Goal: Task Accomplishment & Management: Use online tool/utility

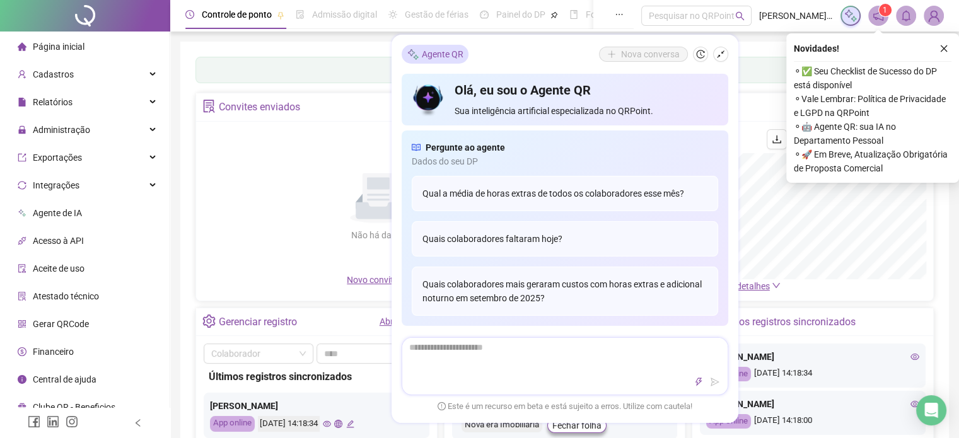
scroll to position [126, 0]
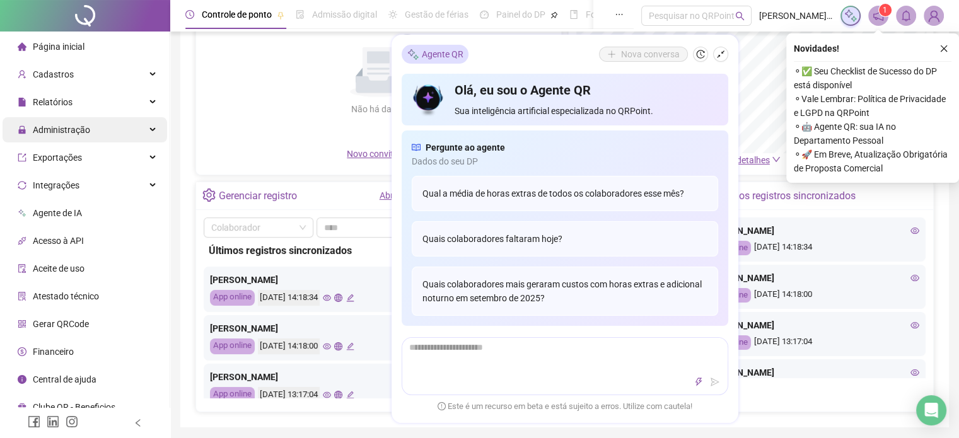
click at [73, 130] on span "Administração" at bounding box center [61, 130] width 57 height 10
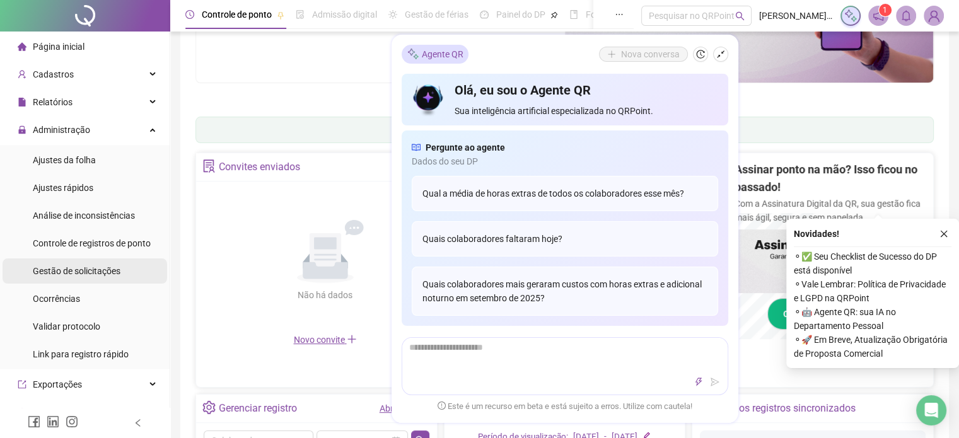
scroll to position [312, 0]
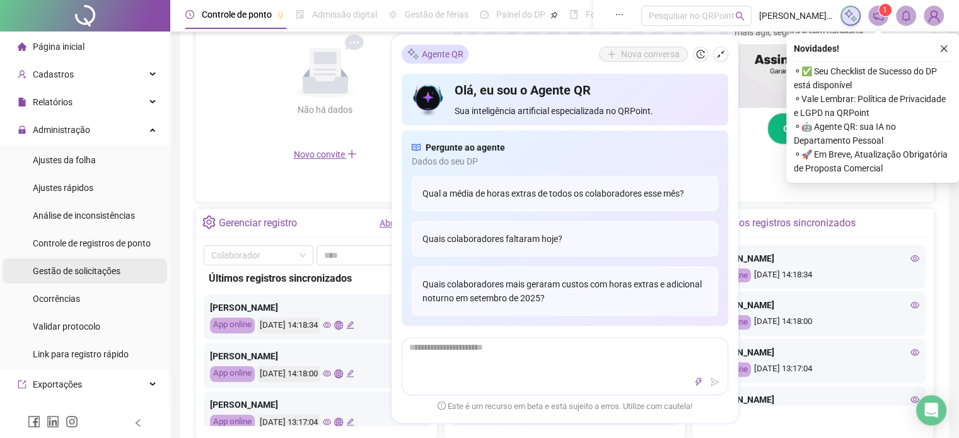
click at [73, 263] on div "Gestão de solicitações" at bounding box center [77, 271] width 88 height 25
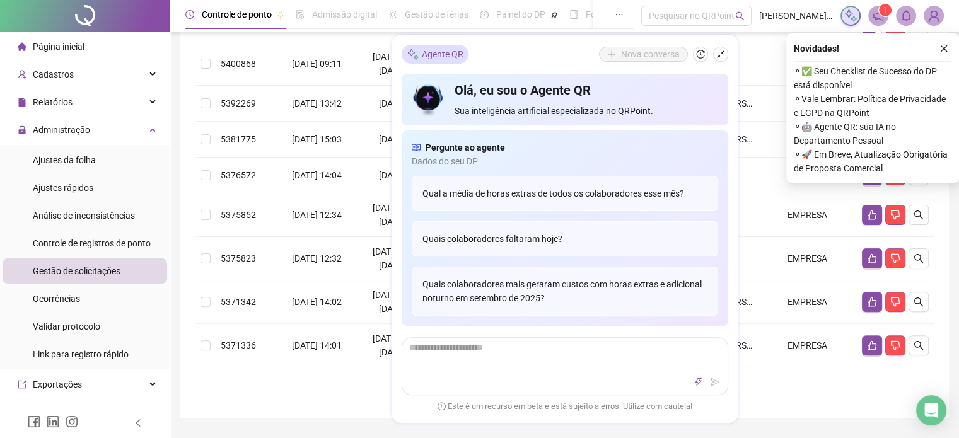
click at [749, 82] on td "MARCIA ALVES" at bounding box center [680, 64] width 155 height 44
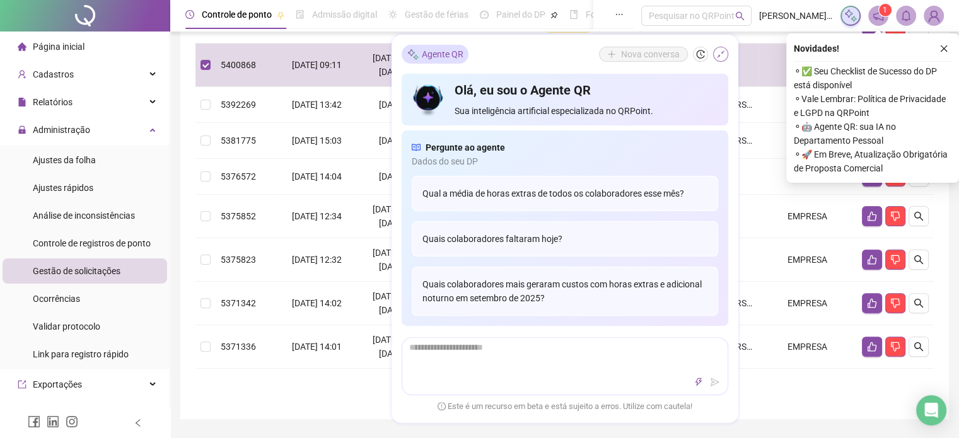
click at [721, 52] on icon "shrink" at bounding box center [720, 54] width 9 height 9
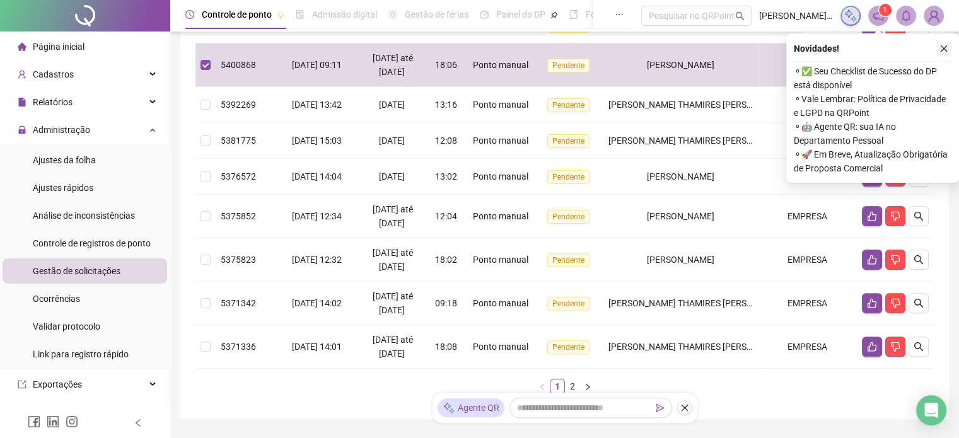
click at [943, 41] on button "button" at bounding box center [943, 48] width 15 height 15
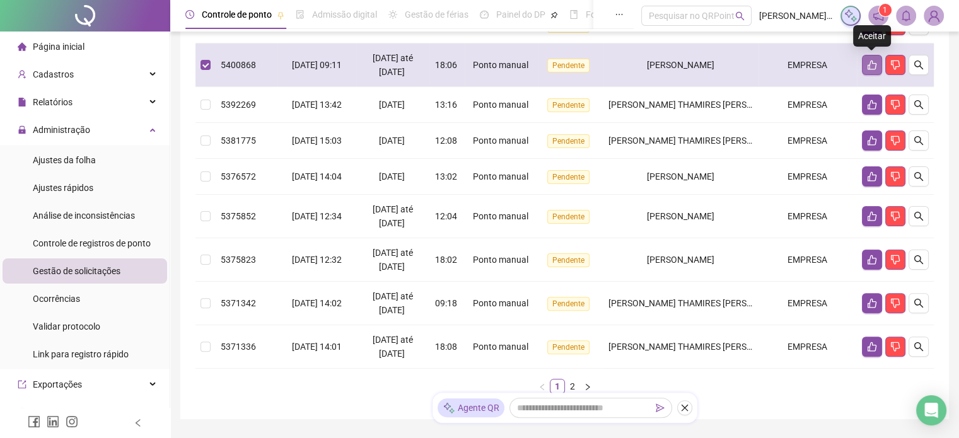
click at [875, 65] on icon "like" at bounding box center [872, 65] width 10 height 10
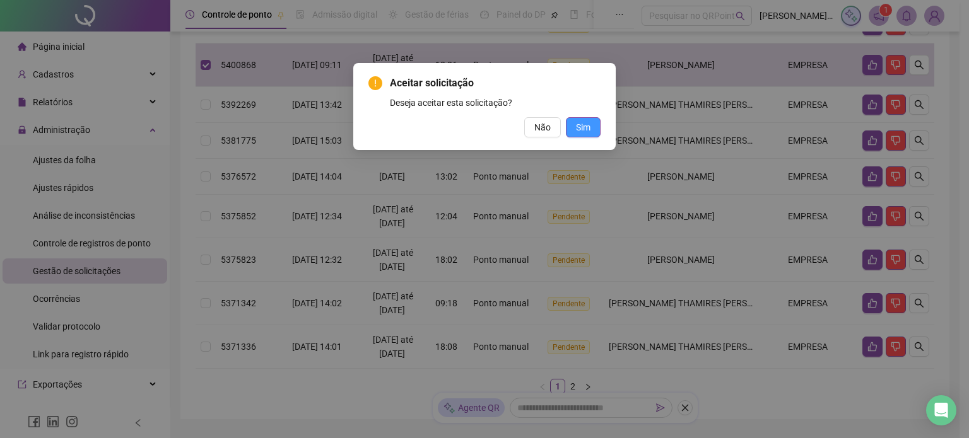
click at [570, 127] on button "Sim" at bounding box center [583, 127] width 35 height 20
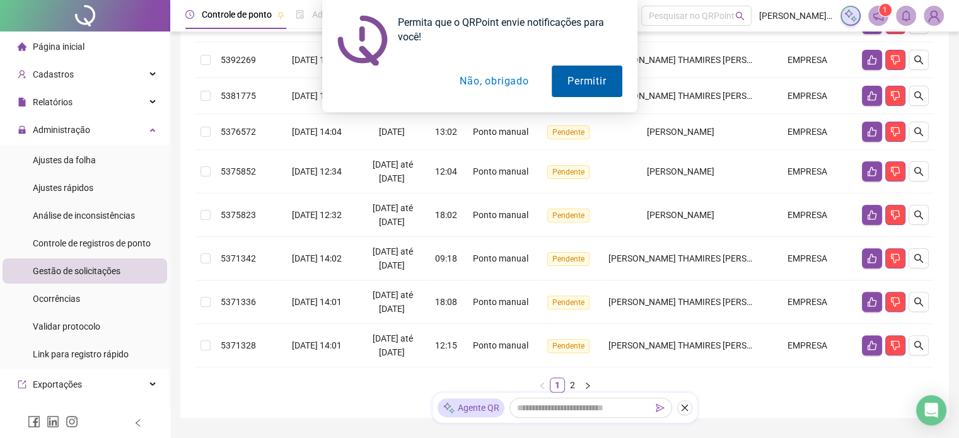
click at [579, 85] on button "Permitir" at bounding box center [587, 82] width 70 height 32
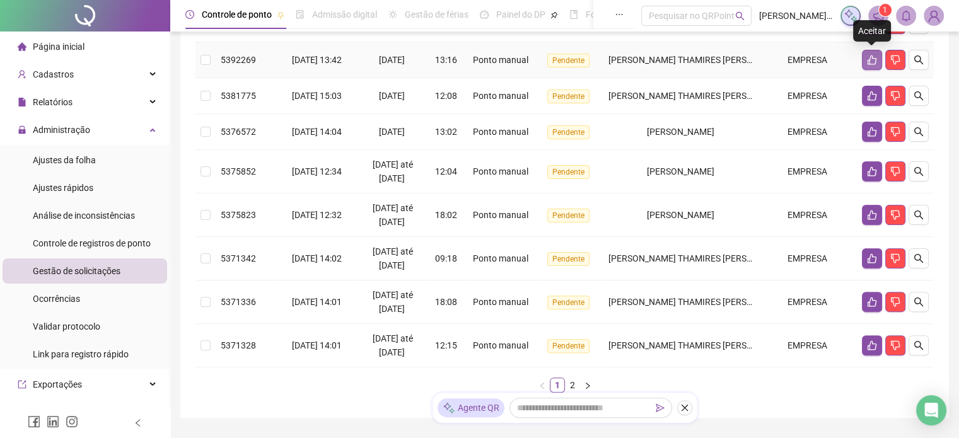
click at [870, 55] on icon "like" at bounding box center [872, 60] width 10 height 10
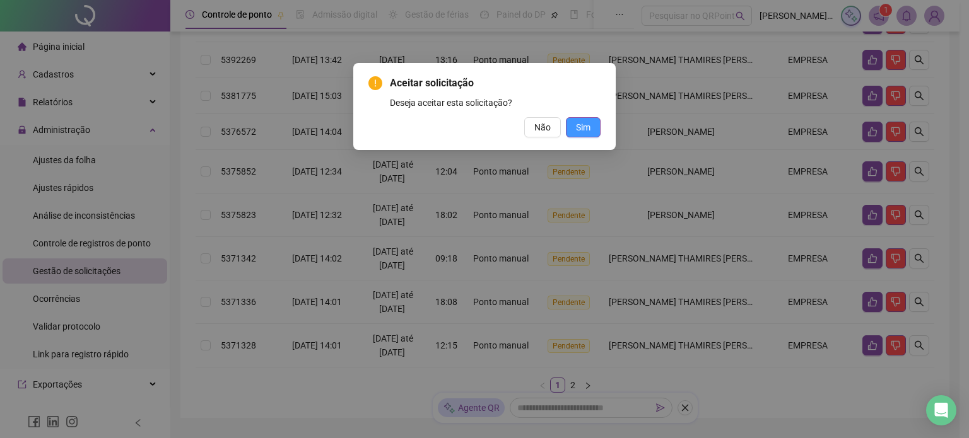
click at [595, 131] on button "Sim" at bounding box center [583, 127] width 35 height 20
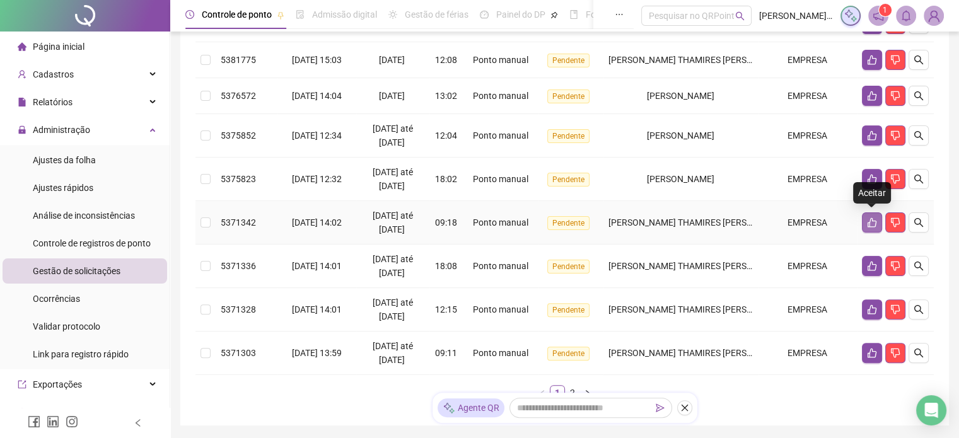
click at [864, 219] on button "button" at bounding box center [872, 223] width 20 height 20
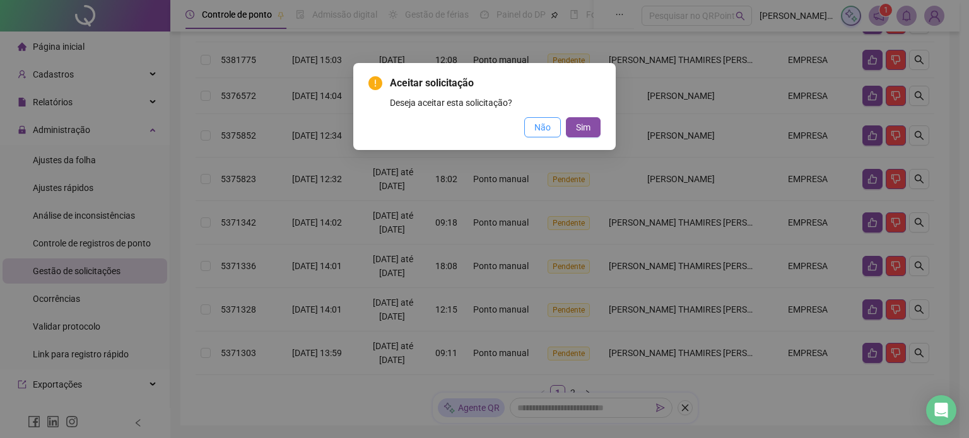
click at [543, 128] on span "Não" at bounding box center [542, 127] width 16 height 14
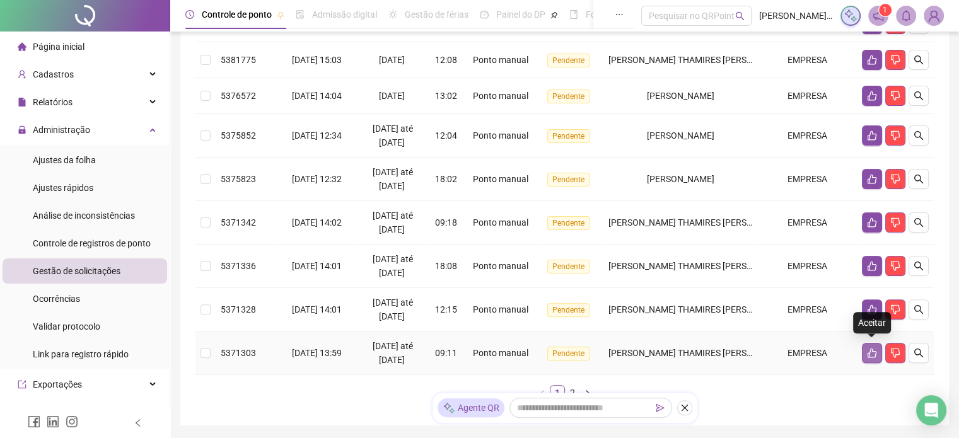
click at [871, 352] on icon "like" at bounding box center [872, 353] width 10 height 10
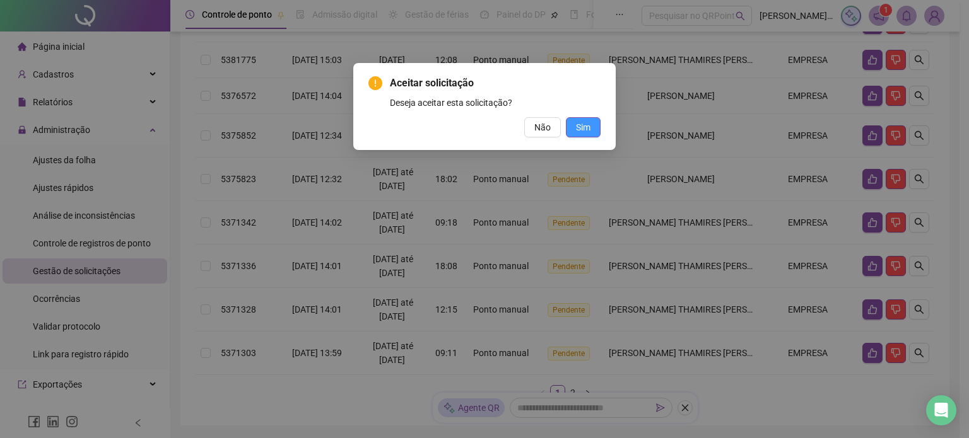
click at [573, 128] on button "Sim" at bounding box center [583, 127] width 35 height 20
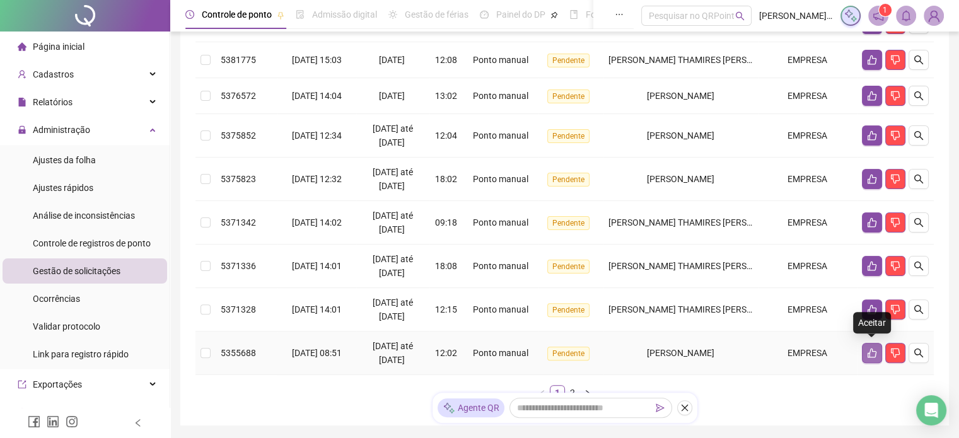
click at [870, 354] on icon "like" at bounding box center [872, 353] width 10 height 10
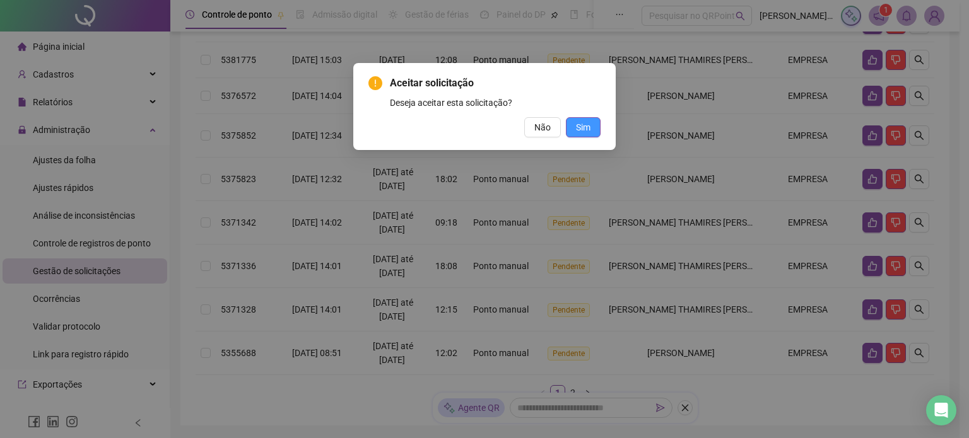
click at [581, 120] on span "Sim" at bounding box center [583, 127] width 15 height 14
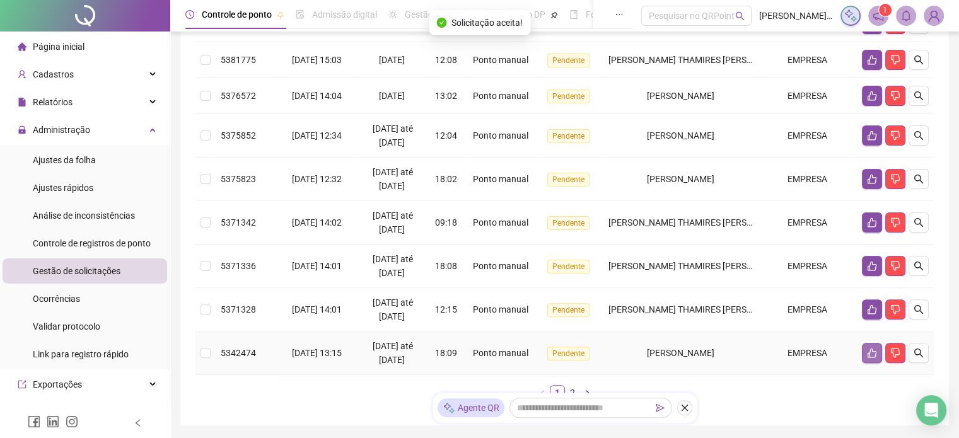
click at [871, 348] on icon "like" at bounding box center [872, 353] width 10 height 10
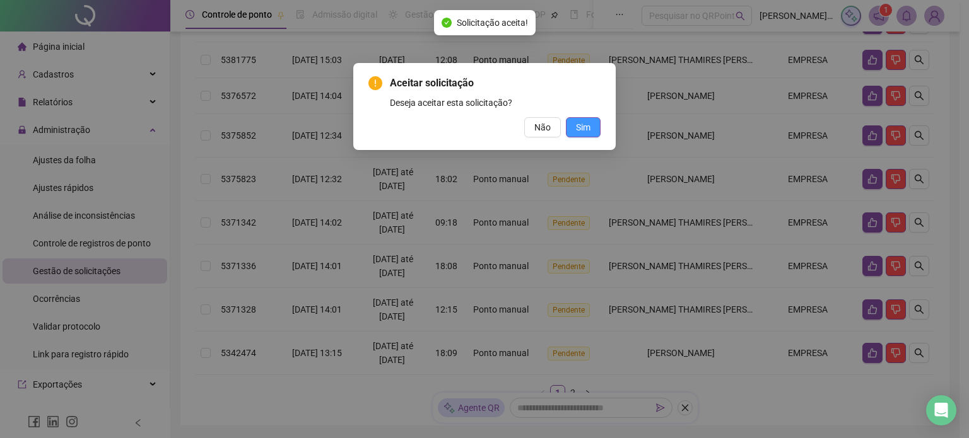
click at [583, 127] on span "Sim" at bounding box center [583, 127] width 15 height 14
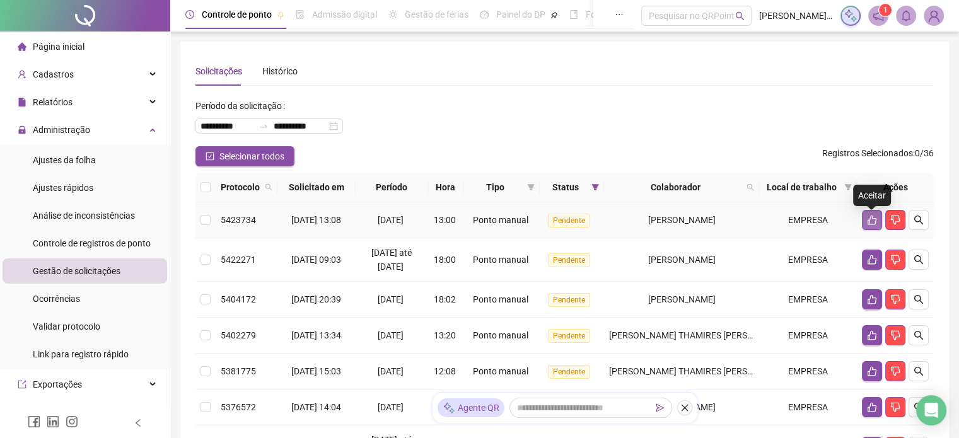
click at [866, 221] on button "button" at bounding box center [872, 220] width 20 height 20
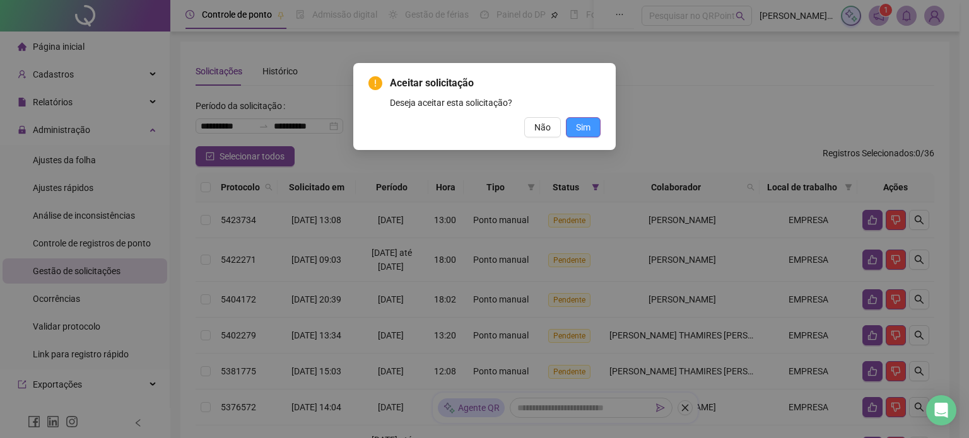
click at [573, 129] on button "Sim" at bounding box center [583, 127] width 35 height 20
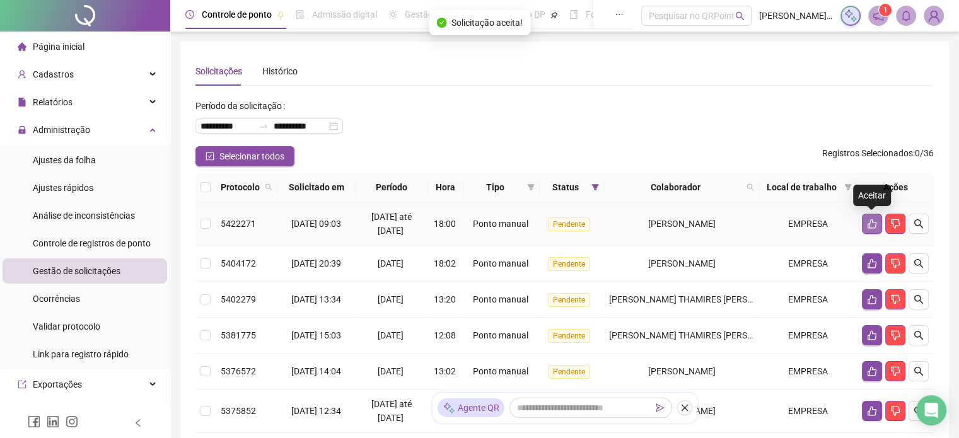
click at [875, 225] on icon "like" at bounding box center [872, 223] width 9 height 9
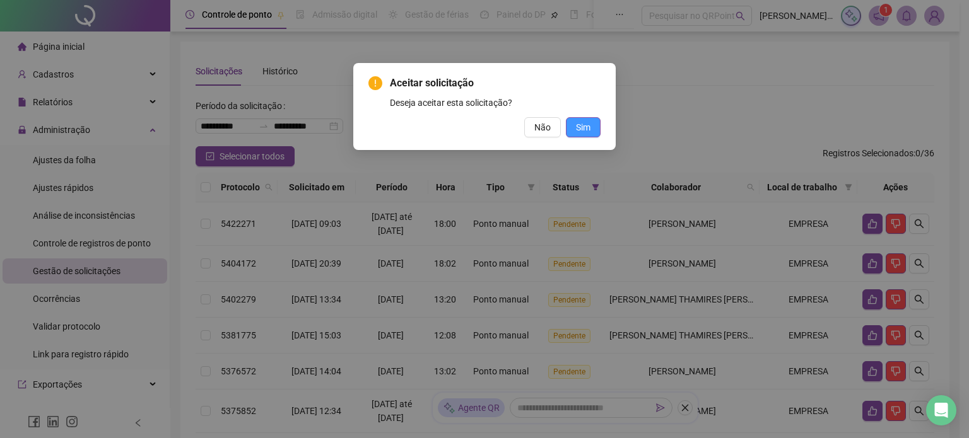
click at [573, 131] on button "Sim" at bounding box center [583, 127] width 35 height 20
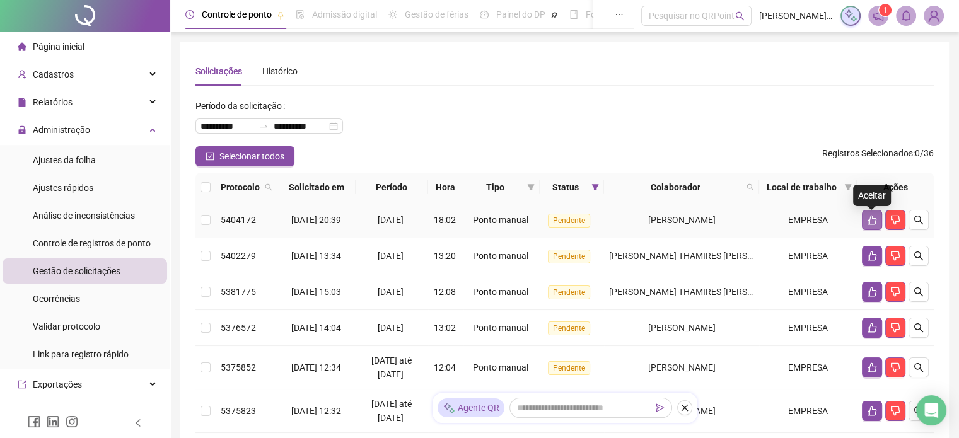
click at [873, 229] on button "button" at bounding box center [872, 220] width 20 height 20
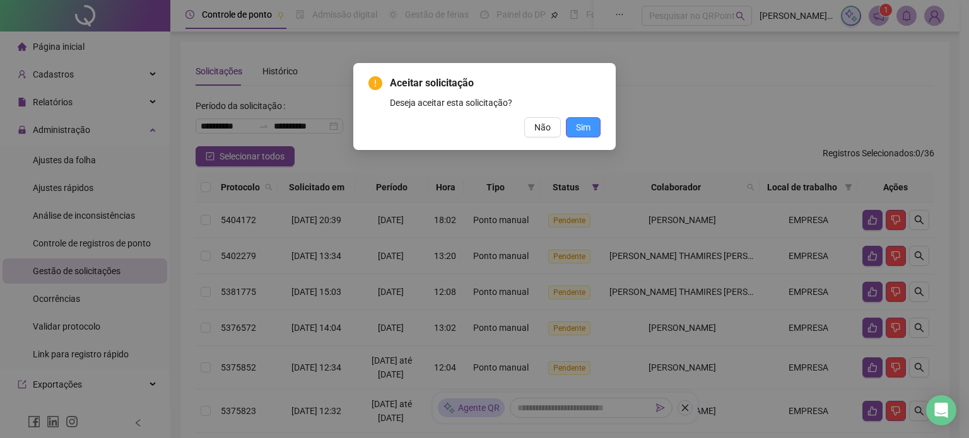
click at [585, 128] on span "Sim" at bounding box center [583, 127] width 15 height 14
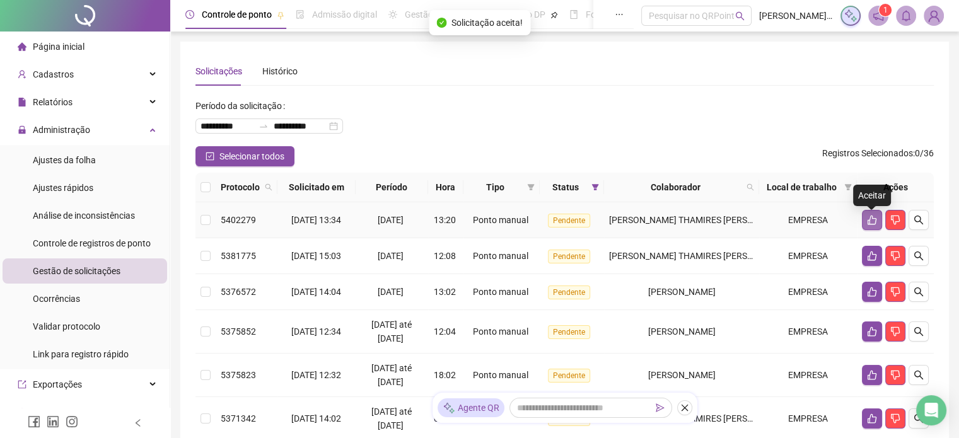
click at [868, 221] on icon "like" at bounding box center [872, 220] width 10 height 10
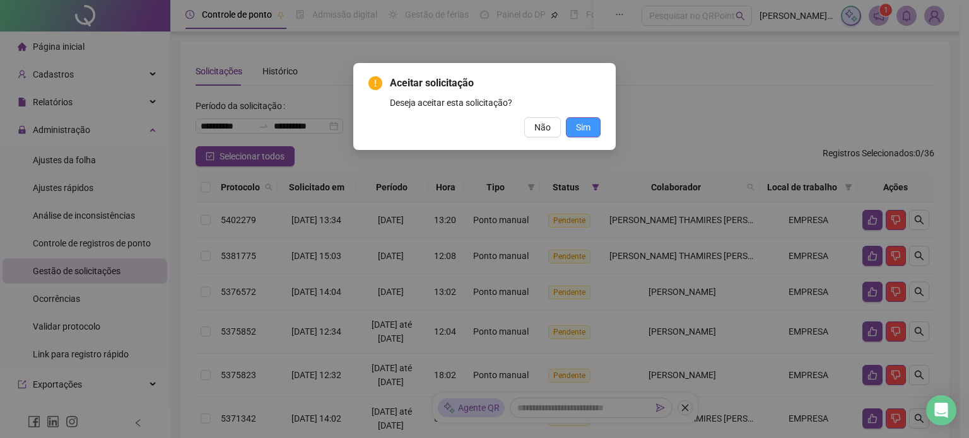
click at [572, 125] on button "Sim" at bounding box center [583, 127] width 35 height 20
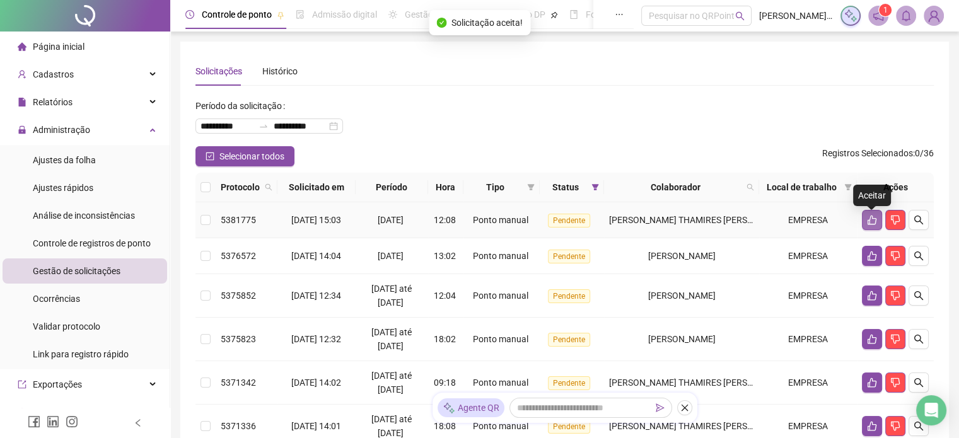
click at [867, 224] on icon "like" at bounding box center [872, 220] width 10 height 10
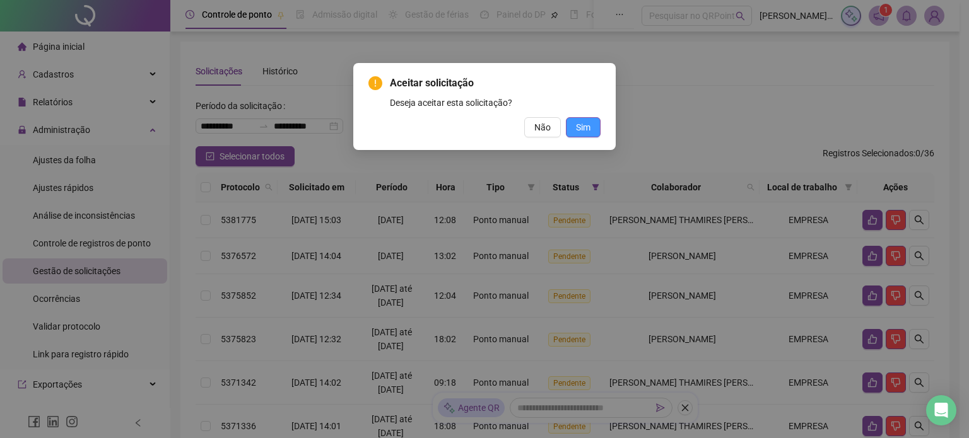
click at [585, 133] on span "Sim" at bounding box center [583, 127] width 15 height 14
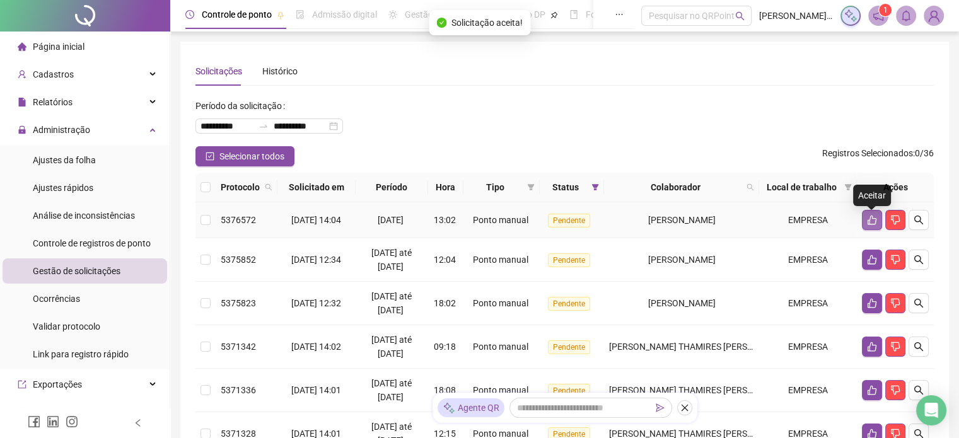
click at [868, 222] on icon "like" at bounding box center [872, 220] width 10 height 10
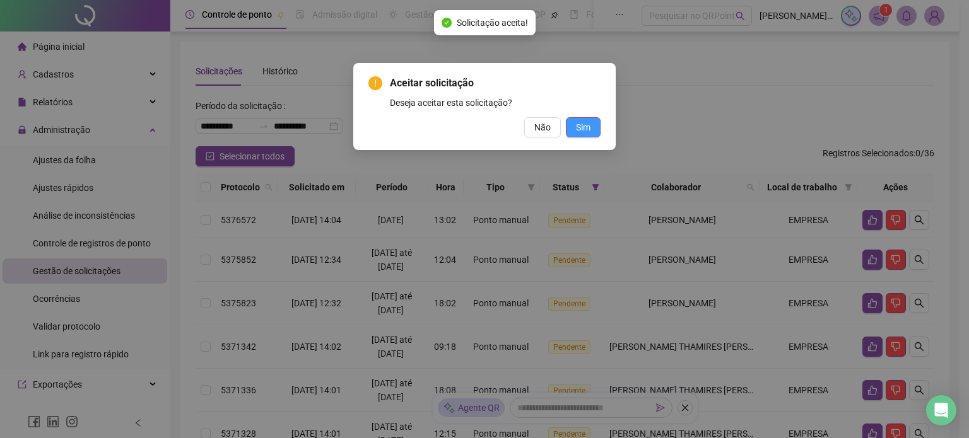
click at [593, 132] on button "Sim" at bounding box center [583, 127] width 35 height 20
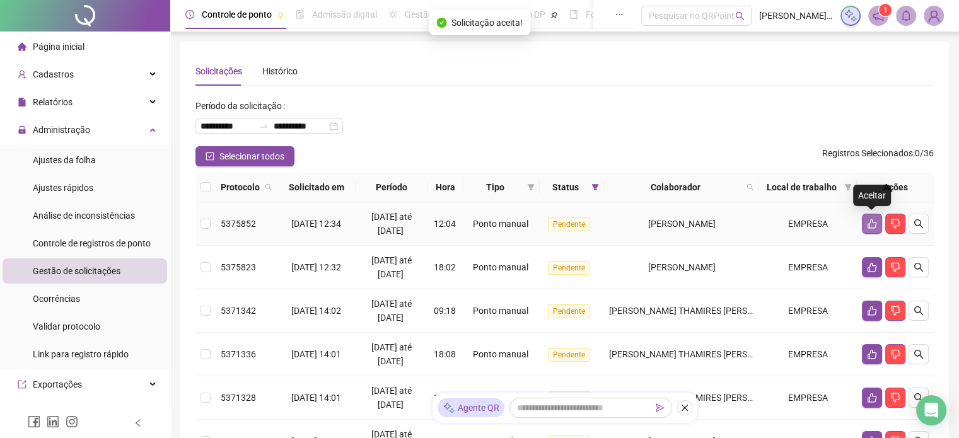
click at [868, 226] on icon "like" at bounding box center [872, 224] width 10 height 10
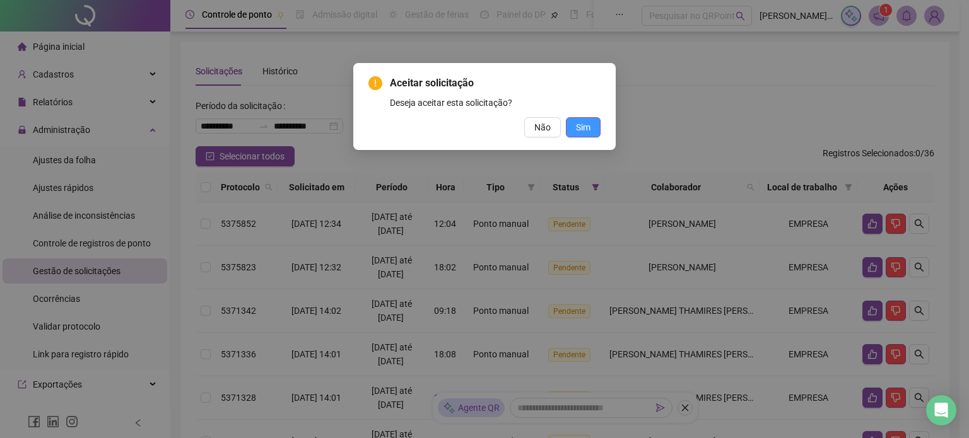
click at [586, 119] on button "Sim" at bounding box center [583, 127] width 35 height 20
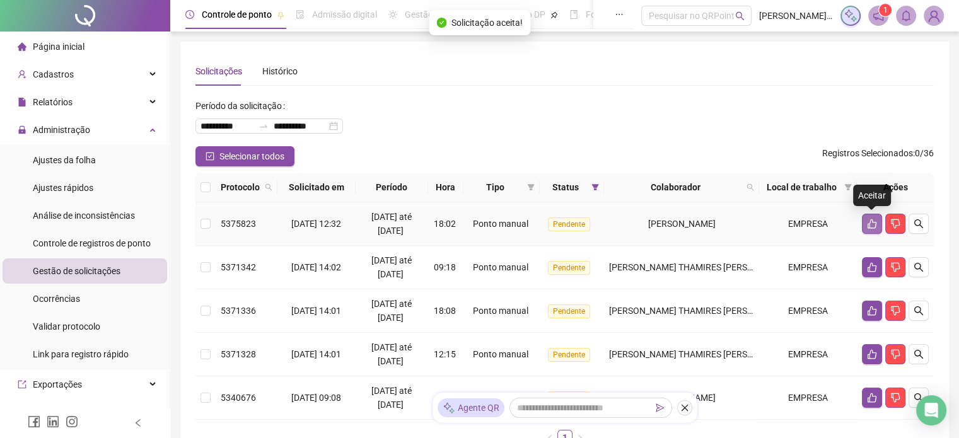
click at [869, 228] on icon "like" at bounding box center [872, 223] width 9 height 9
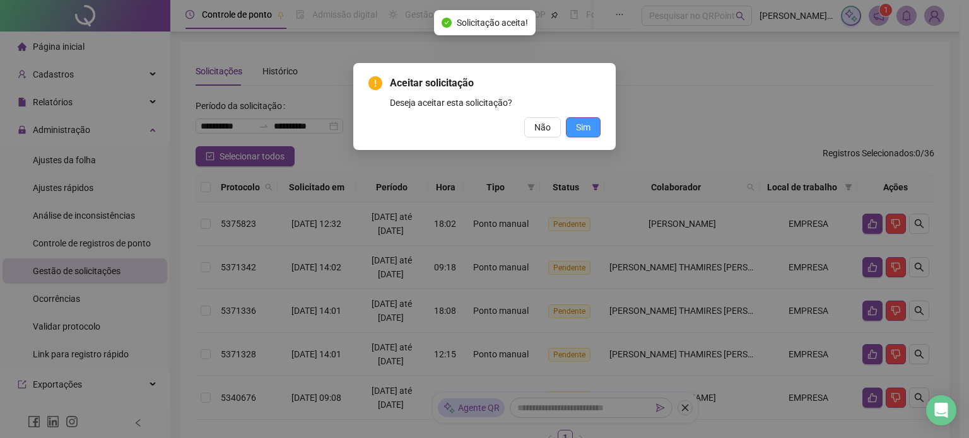
click at [586, 123] on span "Sim" at bounding box center [583, 127] width 15 height 14
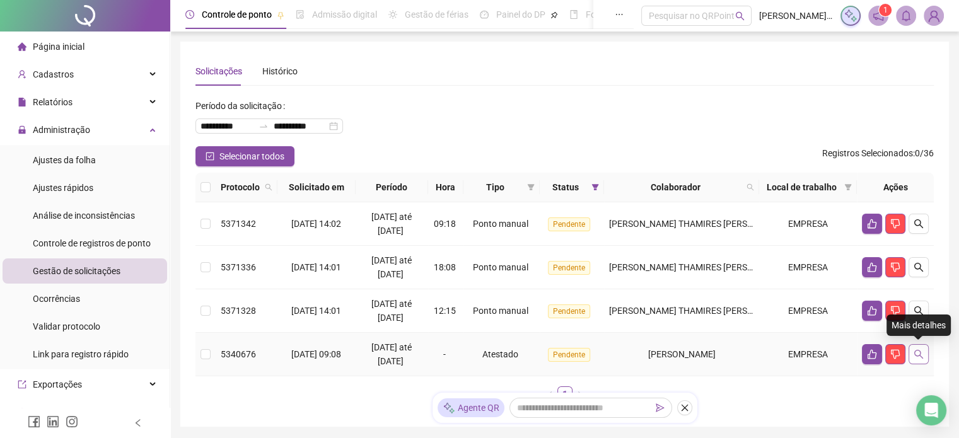
click at [923, 352] on icon "search" at bounding box center [919, 354] width 10 height 10
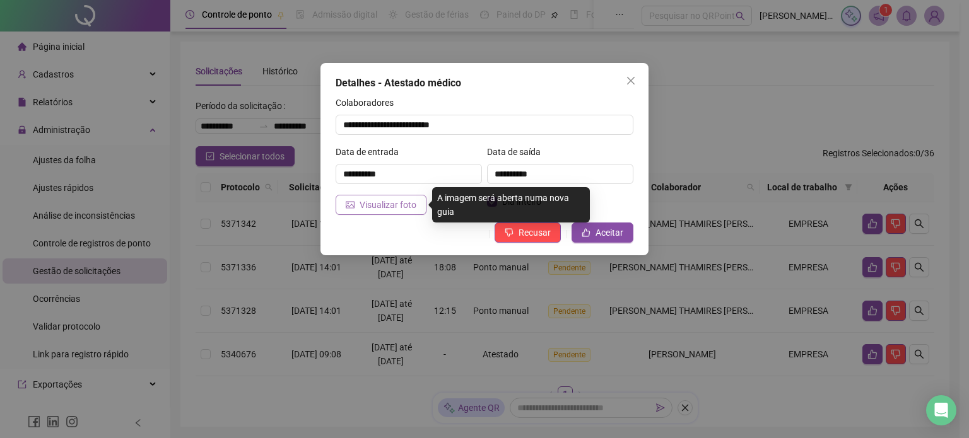
click at [402, 201] on span "Visualizar foto" at bounding box center [387, 205] width 57 height 14
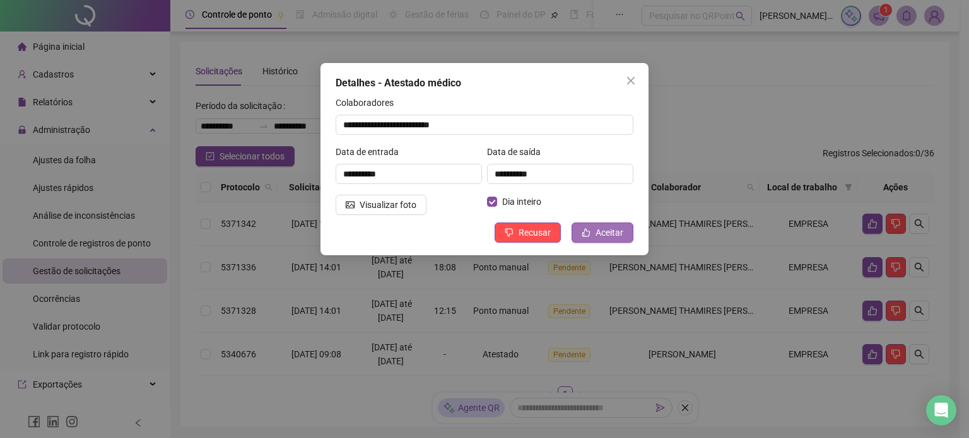
click at [606, 229] on span "Aceitar" at bounding box center [609, 233] width 28 height 14
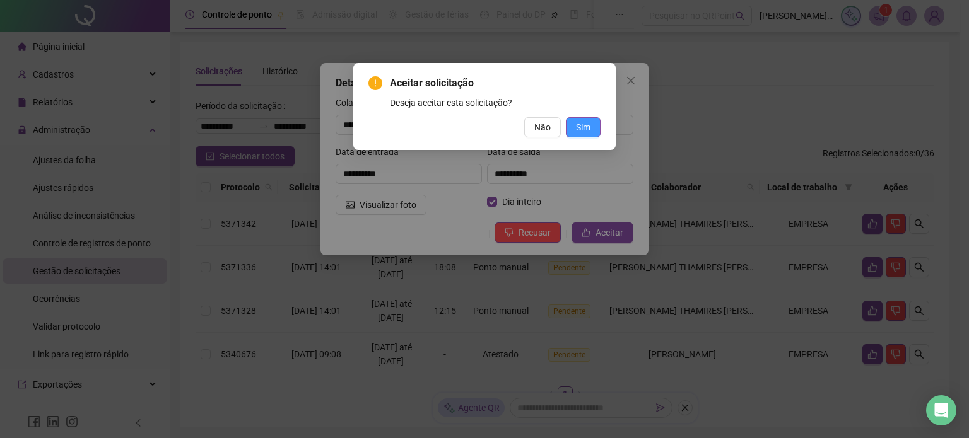
click at [590, 129] on span "Sim" at bounding box center [583, 127] width 15 height 14
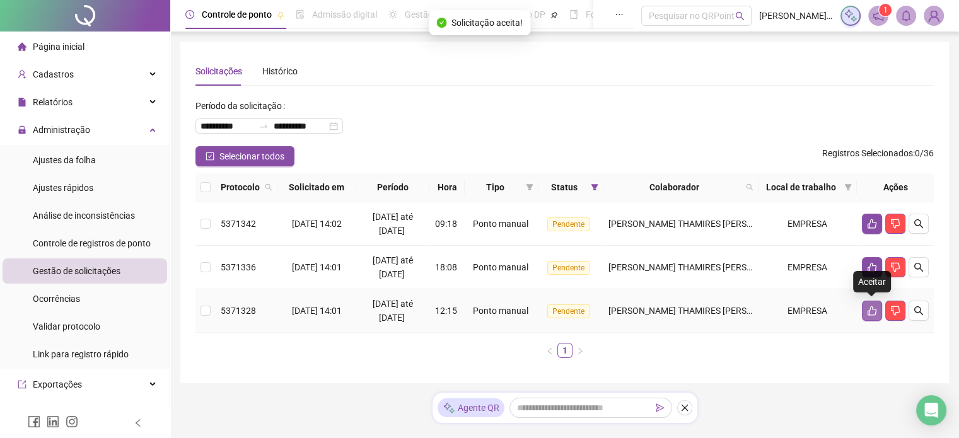
click at [872, 310] on icon "like" at bounding box center [872, 311] width 10 height 10
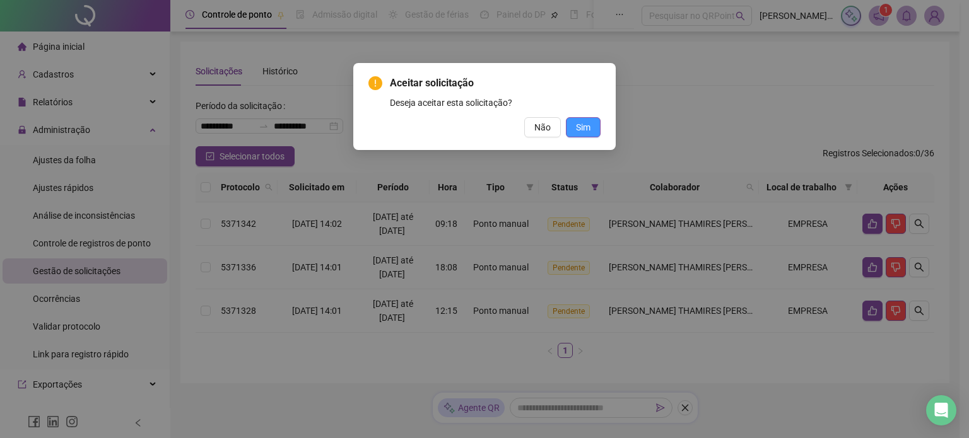
click at [590, 131] on span "Sim" at bounding box center [583, 127] width 15 height 14
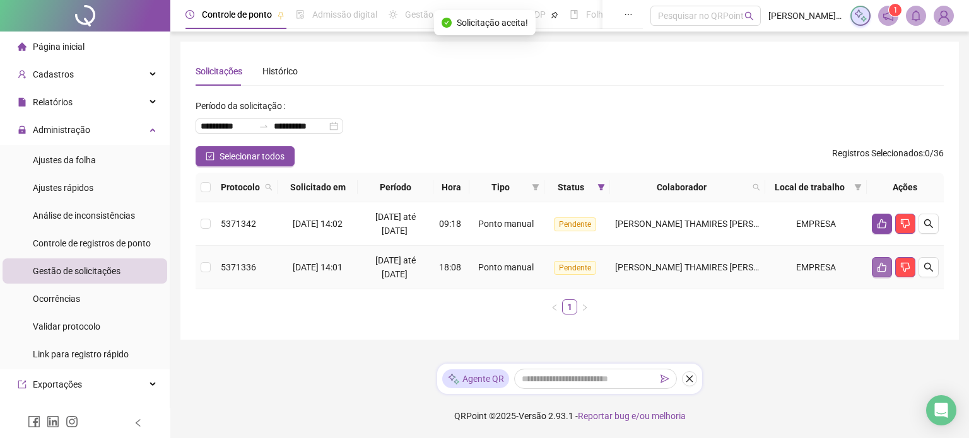
click at [871, 265] on button "button" at bounding box center [881, 267] width 20 height 20
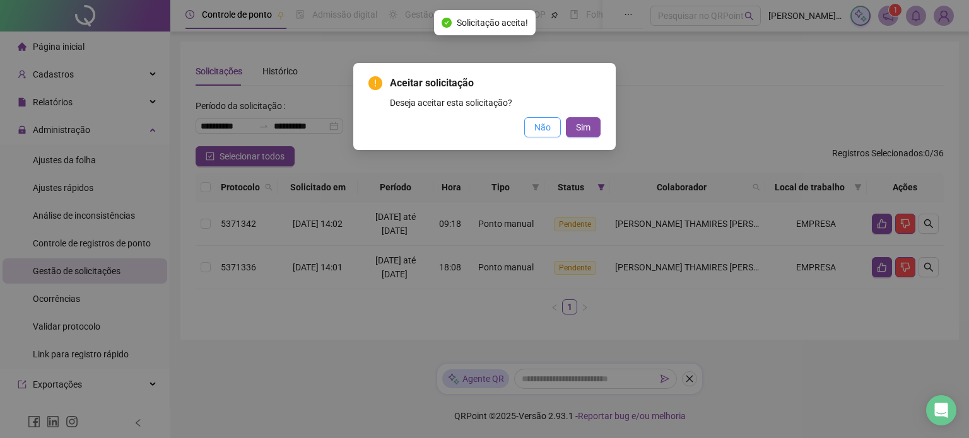
click at [535, 128] on span "Não" at bounding box center [542, 127] width 16 height 14
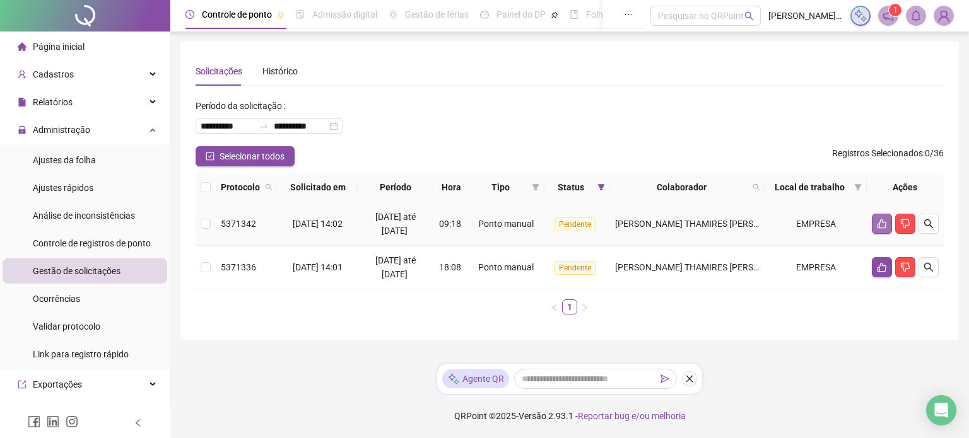
click at [877, 230] on button "button" at bounding box center [881, 224] width 20 height 20
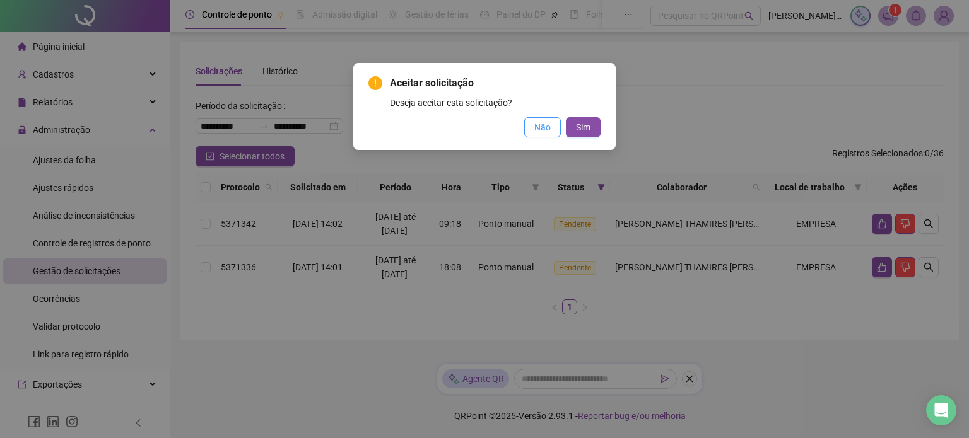
click at [552, 128] on button "Não" at bounding box center [542, 127] width 37 height 20
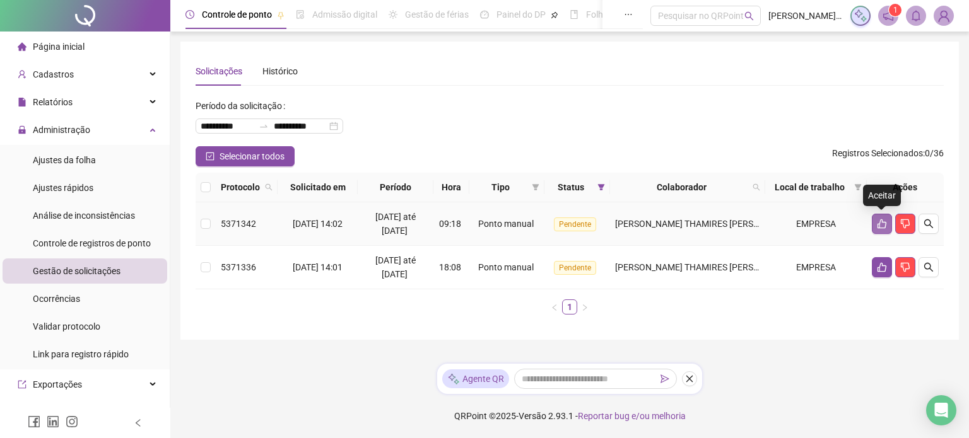
click at [881, 223] on icon "like" at bounding box center [881, 224] width 10 height 10
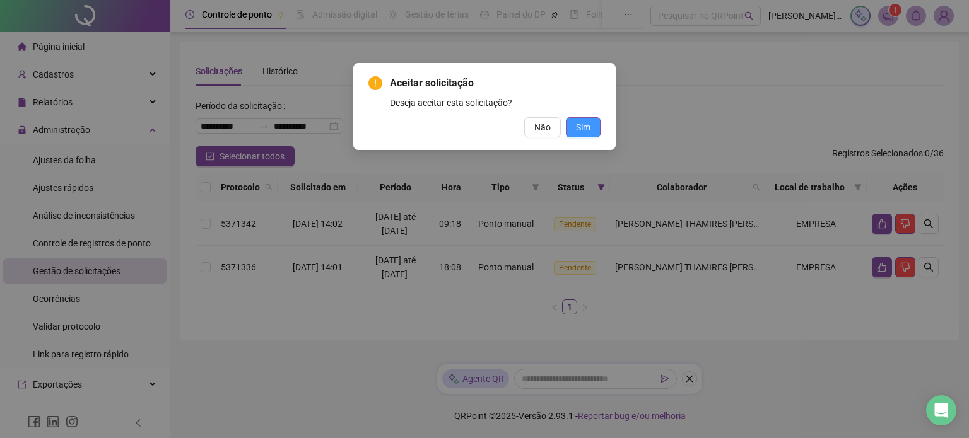
click at [586, 132] on span "Sim" at bounding box center [583, 127] width 15 height 14
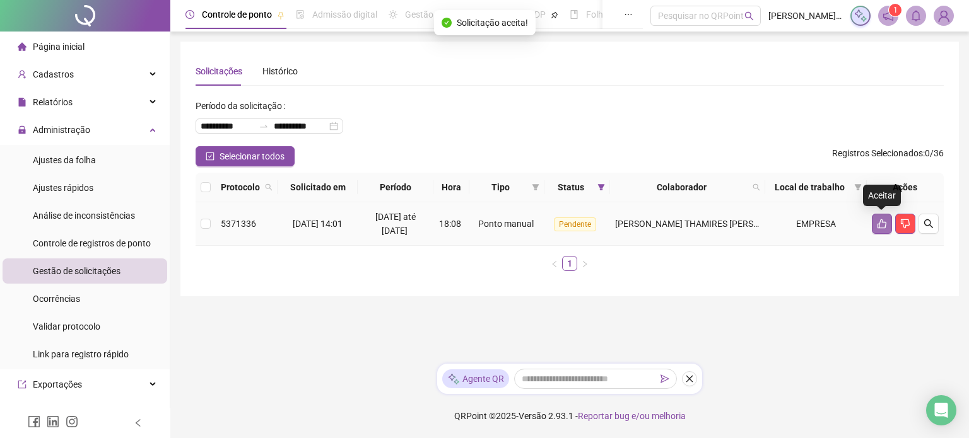
click at [880, 224] on icon "like" at bounding box center [881, 224] width 10 height 10
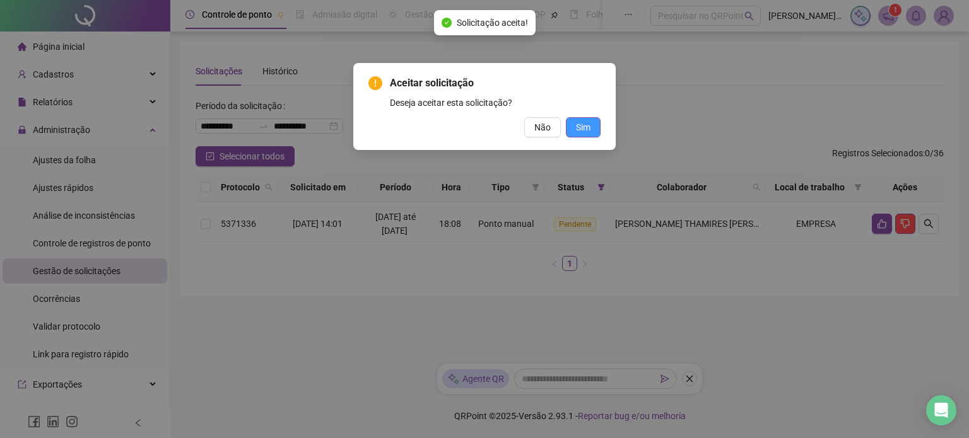
click at [594, 132] on button "Sim" at bounding box center [583, 127] width 35 height 20
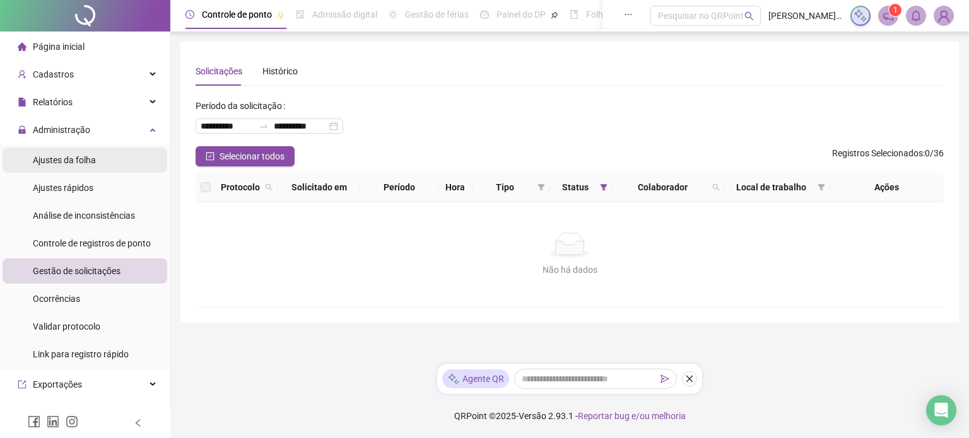
click at [76, 156] on span "Ajustes da folha" at bounding box center [64, 160] width 63 height 10
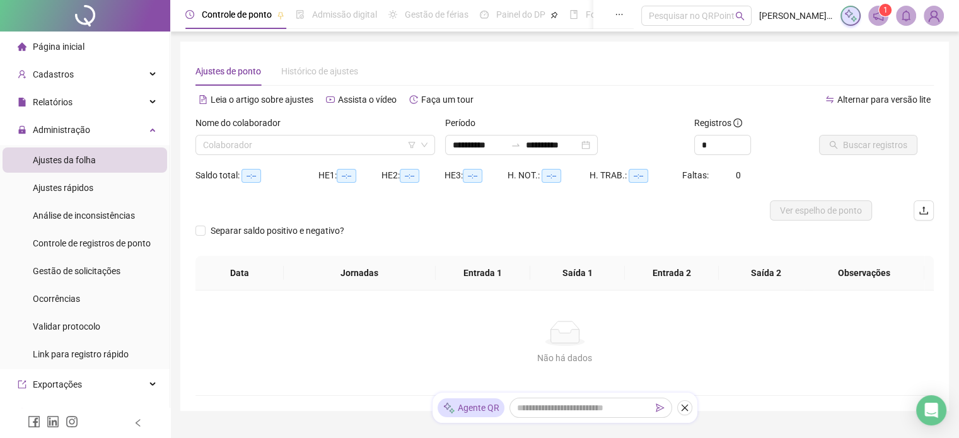
type input "**********"
click at [282, 146] on input "search" at bounding box center [309, 145] width 213 height 19
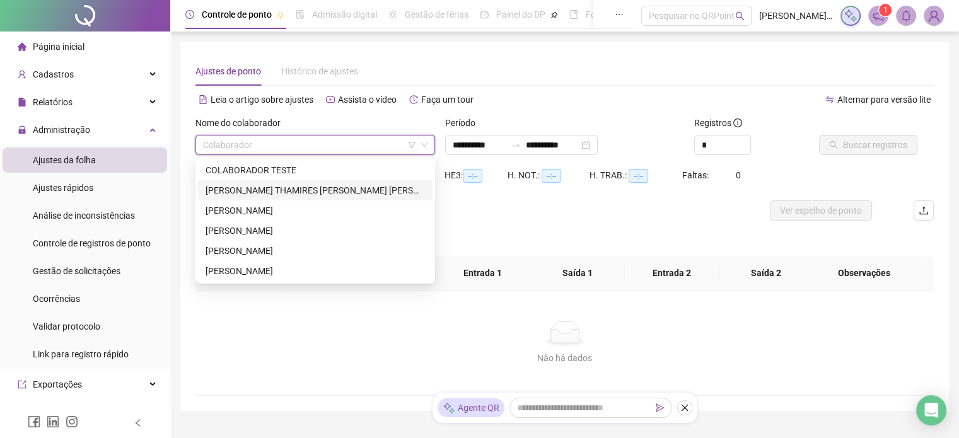
click at [265, 187] on div "FRANCISCA THAMIRES SOUSA DE LIMA" at bounding box center [315, 190] width 219 height 14
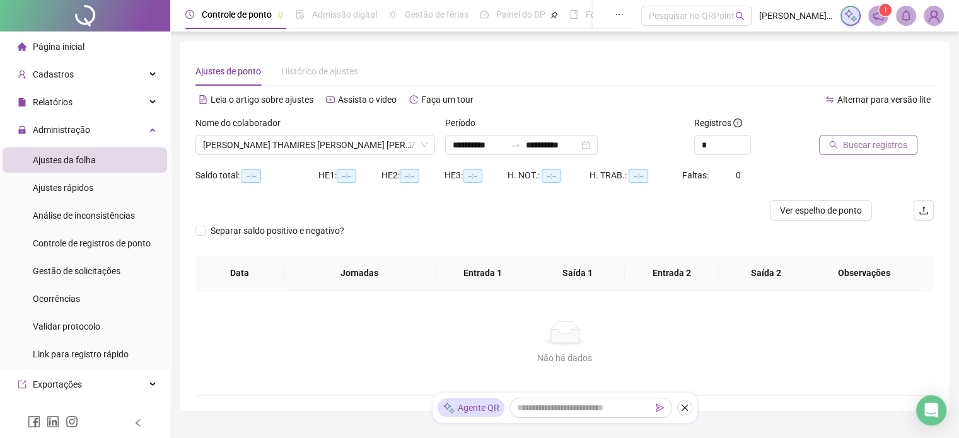
click at [848, 150] on span "Buscar registros" at bounding box center [875, 145] width 64 height 14
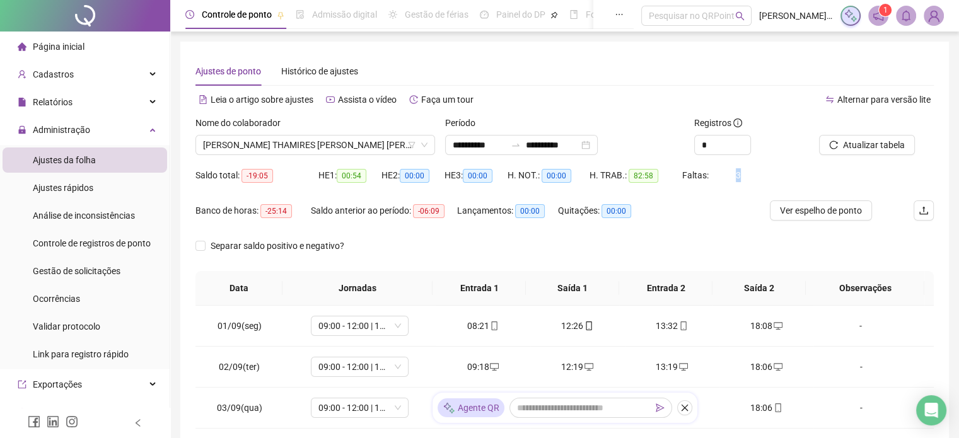
drag, startPoint x: 740, startPoint y: 176, endPoint x: 727, endPoint y: 177, distance: 12.7
click at [727, 177] on div "Faltas: 3" at bounding box center [713, 175] width 62 height 14
click at [668, 214] on div "Banco de horas: -25:14 Saldo anterior ao período: -06:09 Lançamentos: 00:00 Qui…" at bounding box center [472, 218] width 554 height 35
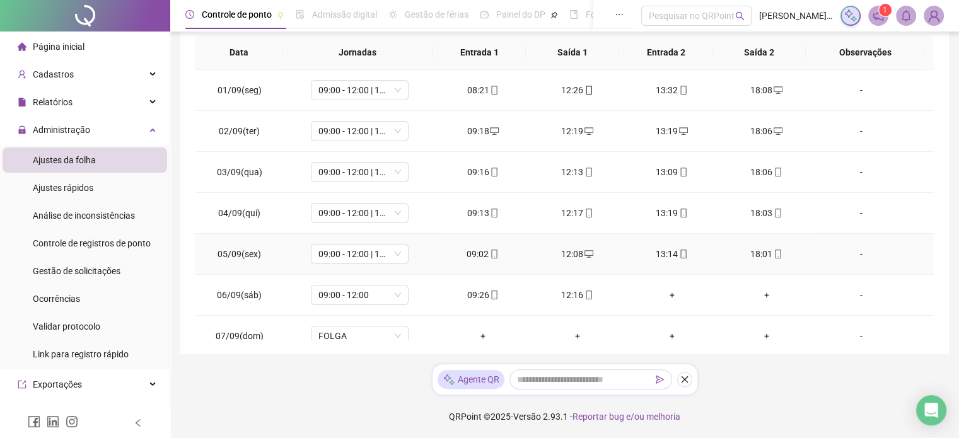
scroll to position [47, 0]
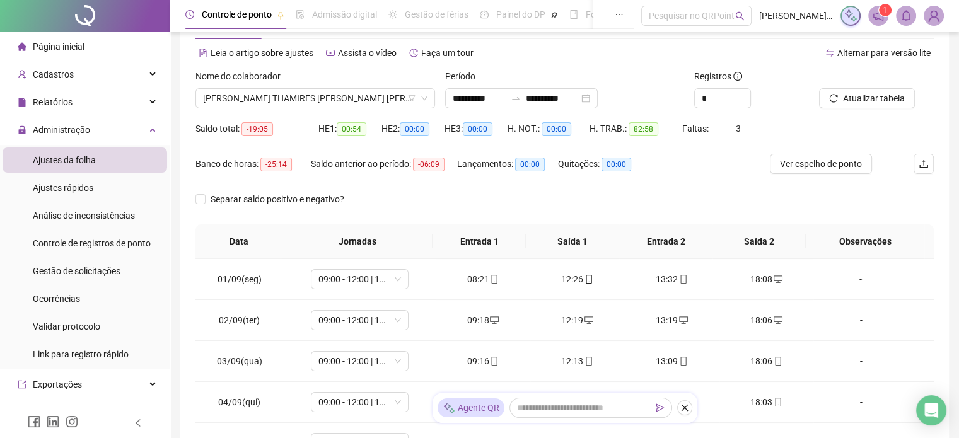
click at [875, 20] on icon "notification" at bounding box center [878, 16] width 10 height 10
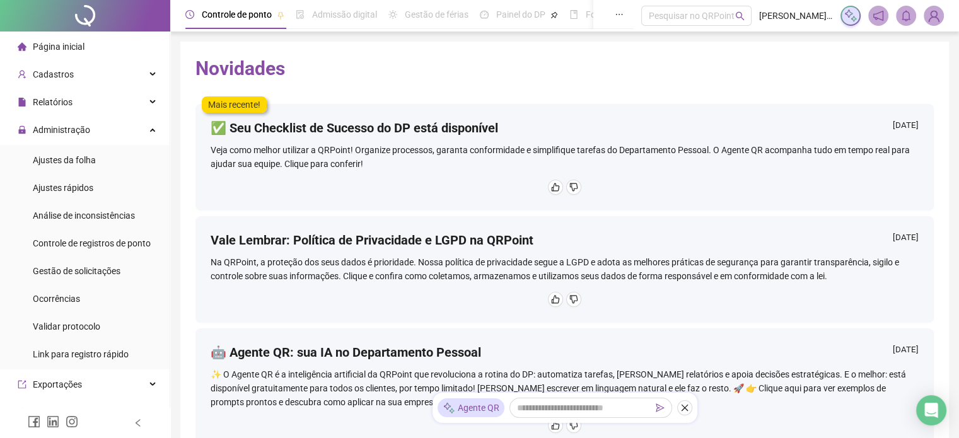
click at [30, 42] on div "Página inicial" at bounding box center [51, 46] width 67 height 25
